Goal: Book appointment/travel/reservation

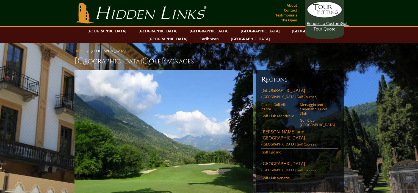
click at [165, 130] on img at bounding box center [163, 133] width 179 height 126
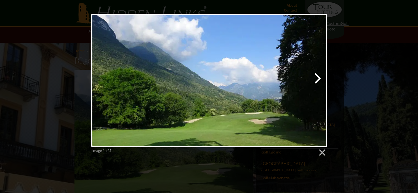
click at [319, 78] on link at bounding box center [251, 80] width 151 height 133
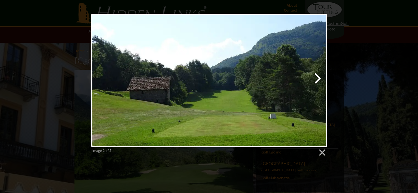
click at [319, 78] on link at bounding box center [251, 80] width 151 height 133
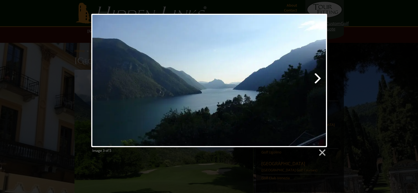
click at [319, 78] on link at bounding box center [251, 80] width 151 height 133
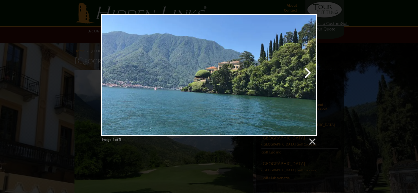
click at [307, 72] on link at bounding box center [248, 75] width 138 height 122
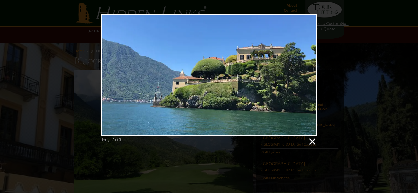
click at [311, 140] on link at bounding box center [312, 142] width 8 height 8
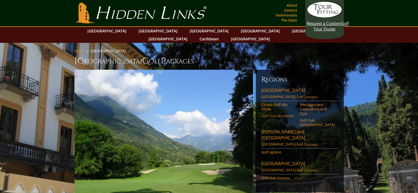
click at [270, 114] on link "Golf Club Monticello" at bounding box center [278, 116] width 35 height 4
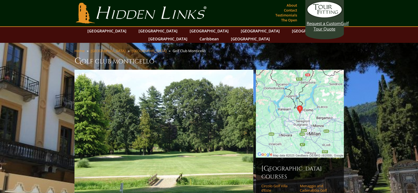
click at [199, 115] on img at bounding box center [163, 133] width 179 height 126
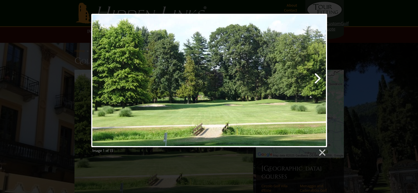
click at [320, 78] on link at bounding box center [251, 80] width 151 height 133
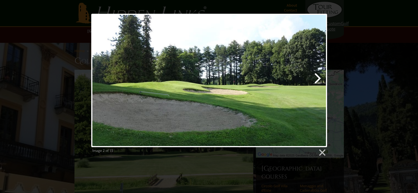
click at [320, 78] on link at bounding box center [251, 80] width 151 height 133
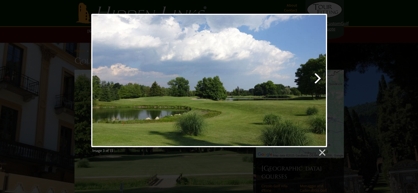
click at [320, 78] on link at bounding box center [251, 80] width 151 height 133
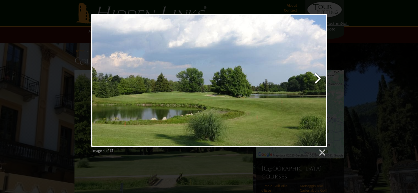
click at [320, 78] on link at bounding box center [251, 80] width 151 height 133
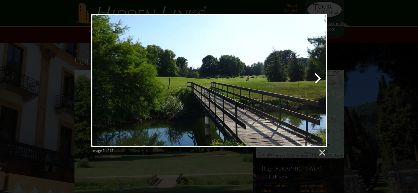
click at [320, 78] on link at bounding box center [251, 80] width 151 height 133
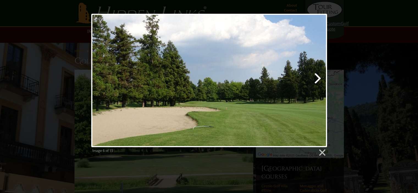
click at [317, 79] on link at bounding box center [251, 80] width 151 height 133
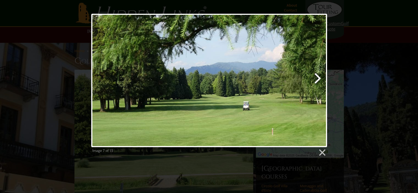
click at [319, 77] on link at bounding box center [251, 80] width 151 height 133
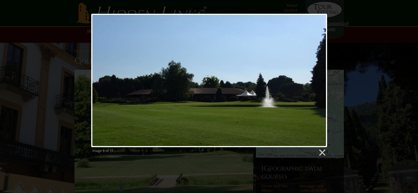
drag, startPoint x: 321, startPoint y: 152, endPoint x: 305, endPoint y: 149, distance: 15.9
click at [320, 151] on link at bounding box center [321, 153] width 8 height 8
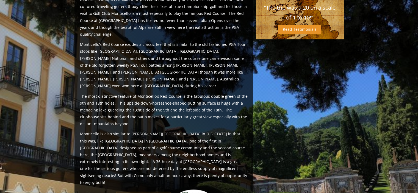
scroll to position [176, 0]
